Goal: Task Accomplishment & Management: Use online tool/utility

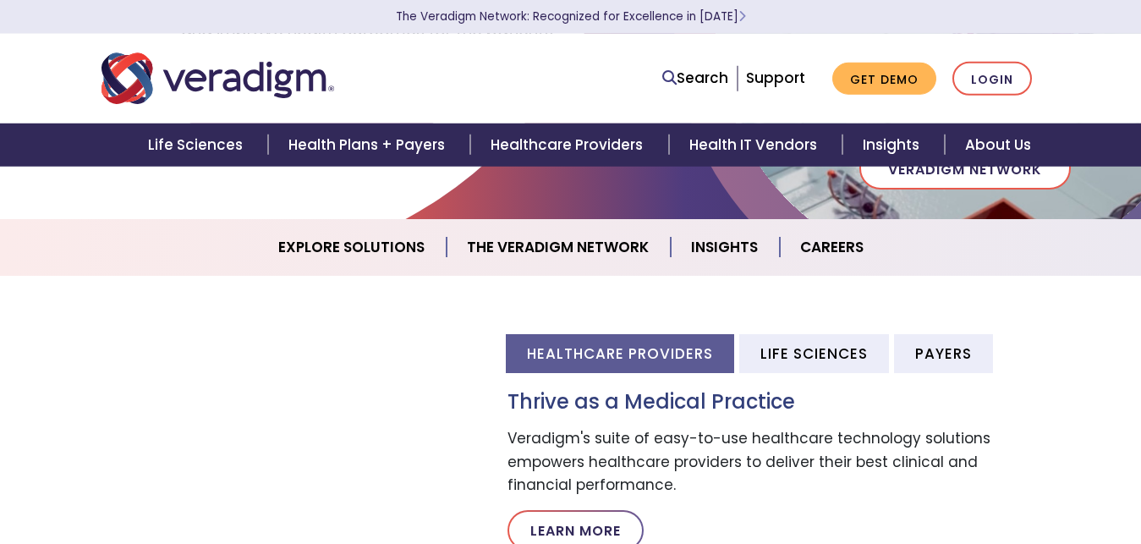
scroll to position [431, 0]
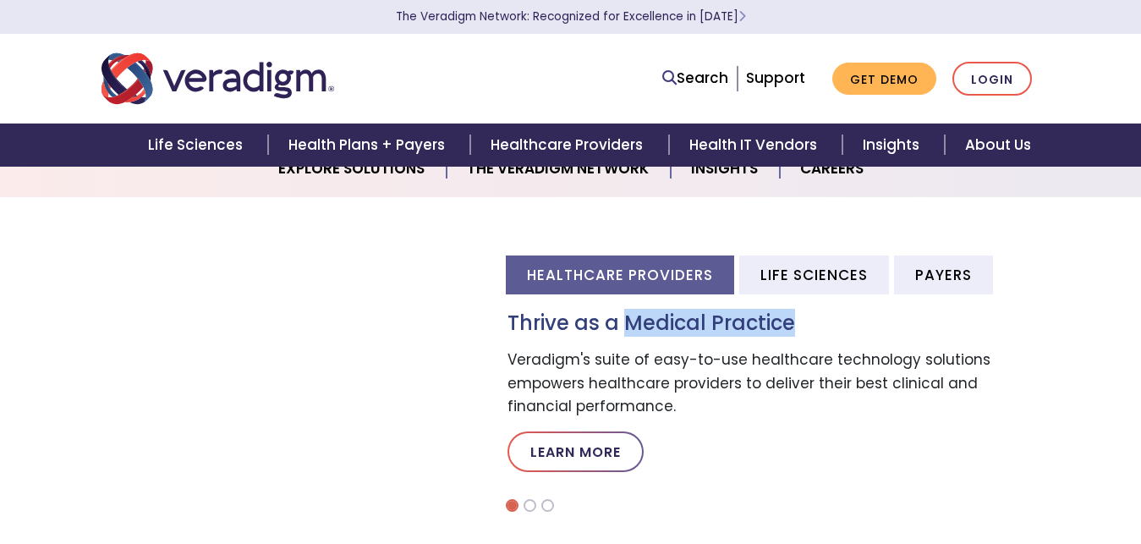
drag, startPoint x: 629, startPoint y: 324, endPoint x: 839, endPoint y: 321, distance: 209.8
click at [839, 321] on h3 "Thrive as a Medical Practice" at bounding box center [773, 323] width 533 height 25
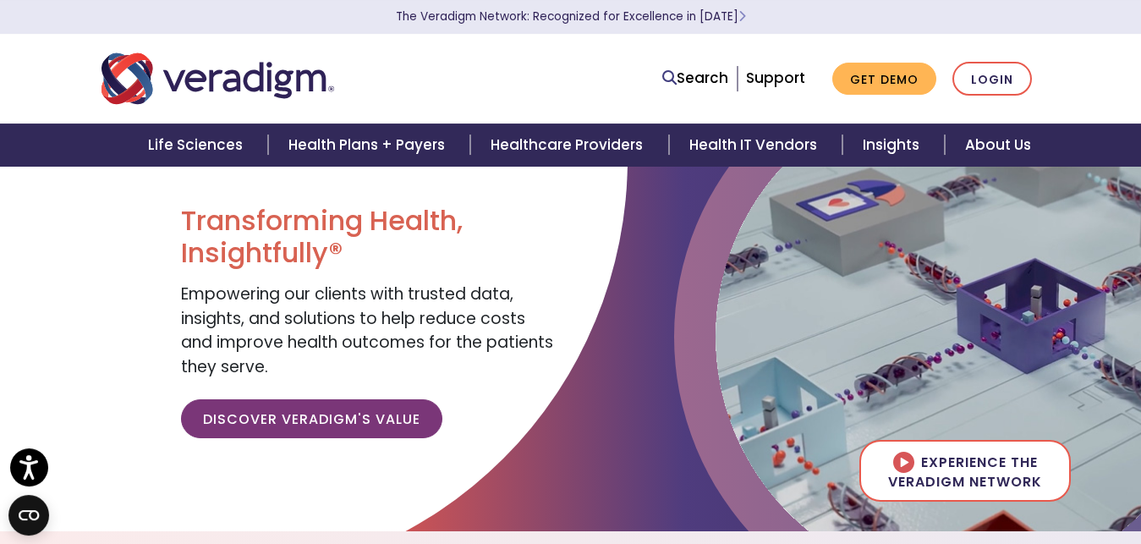
scroll to position [0, 0]
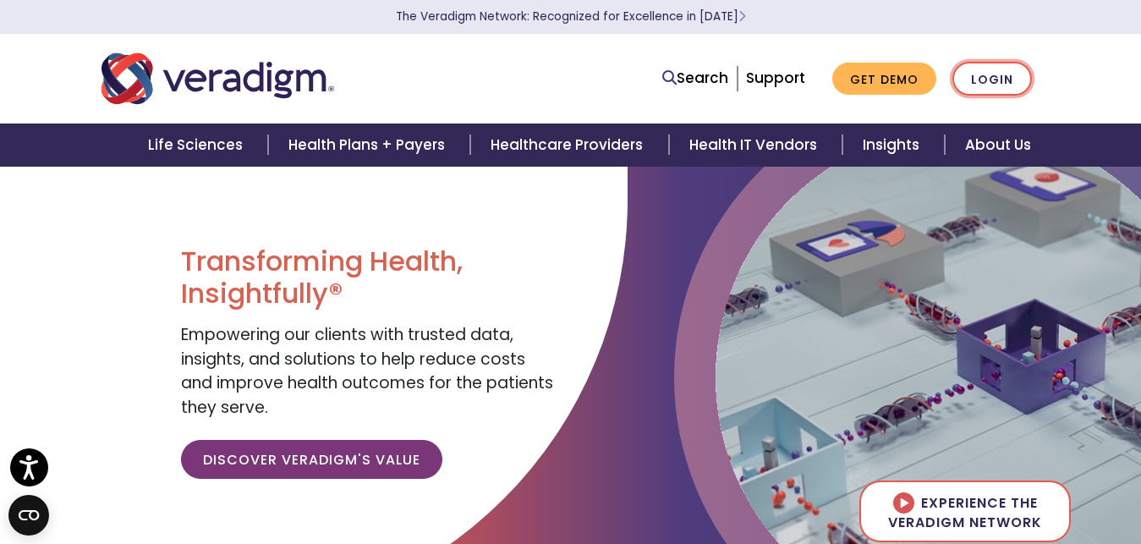
click at [994, 85] on link "Login" at bounding box center [992, 79] width 80 height 35
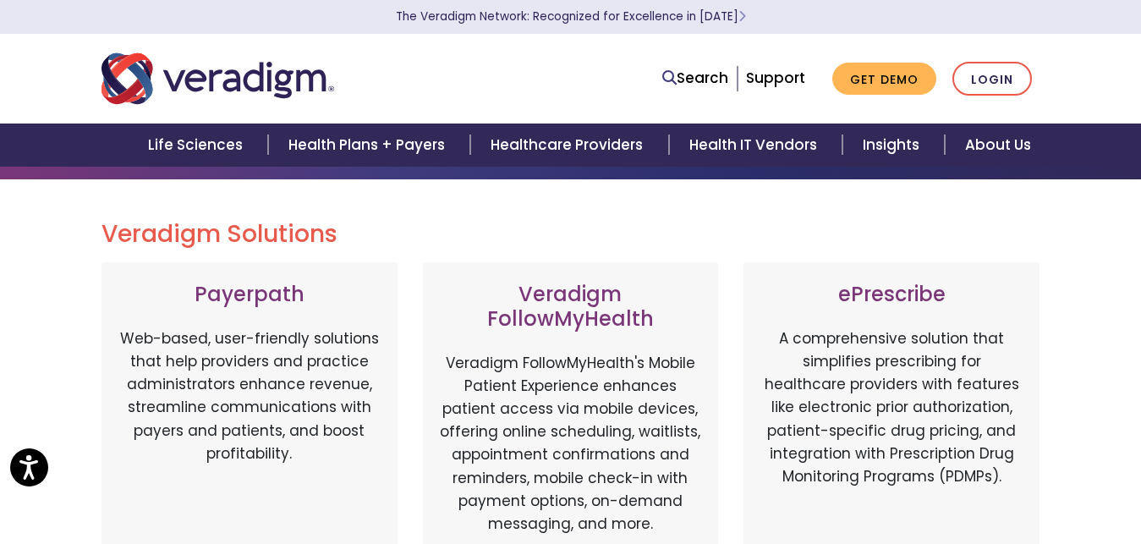
scroll to position [86, 0]
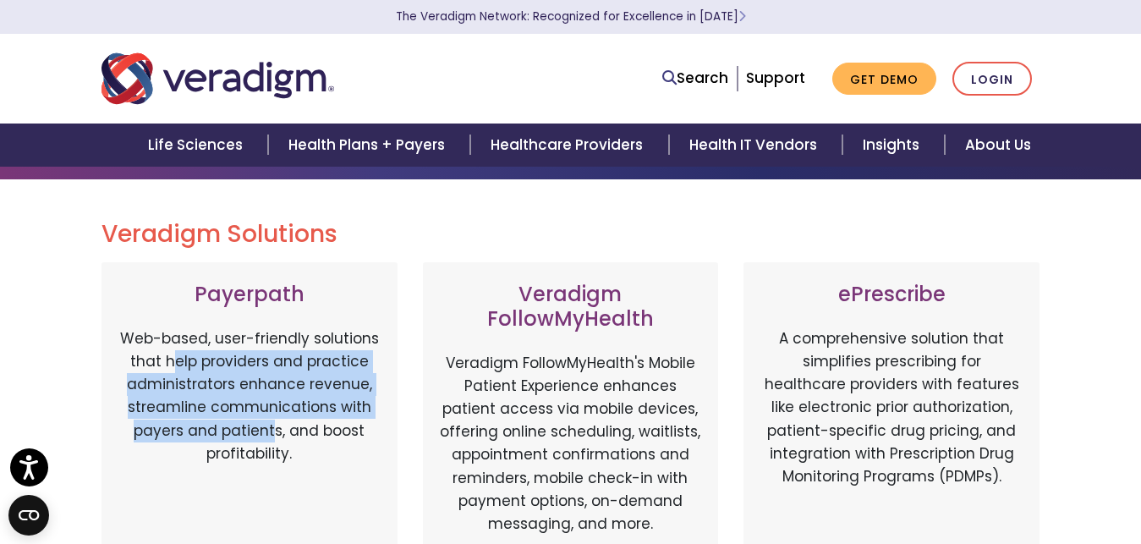
drag, startPoint x: 175, startPoint y: 364, endPoint x: 277, endPoint y: 427, distance: 120.4
click at [277, 427] on p "Web-based, user-friendly solutions that help providers and practice administrat…" at bounding box center [249, 439] width 262 height 224
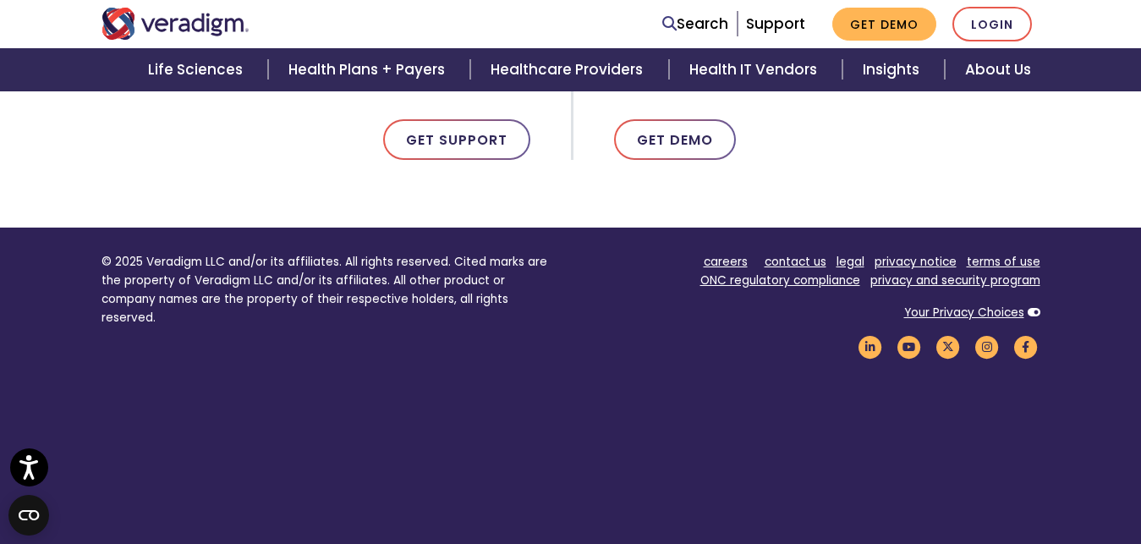
scroll to position [1168, 0]
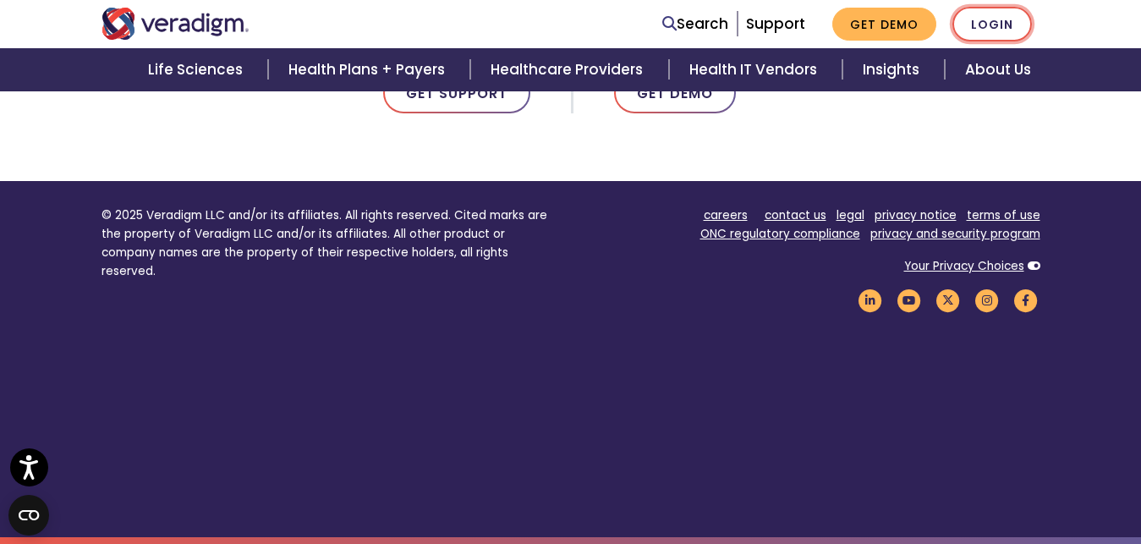
click at [973, 27] on link "Login" at bounding box center [992, 24] width 80 height 35
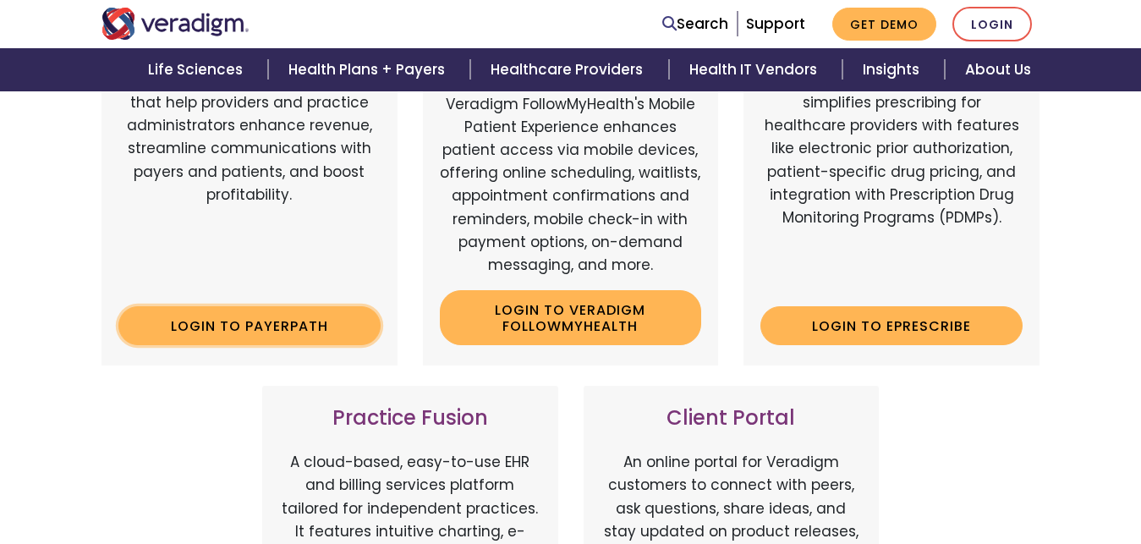
scroll to position [345, 0]
click at [266, 331] on link "Login to Payerpath" at bounding box center [249, 325] width 262 height 39
